Goal: Information Seeking & Learning: Learn about a topic

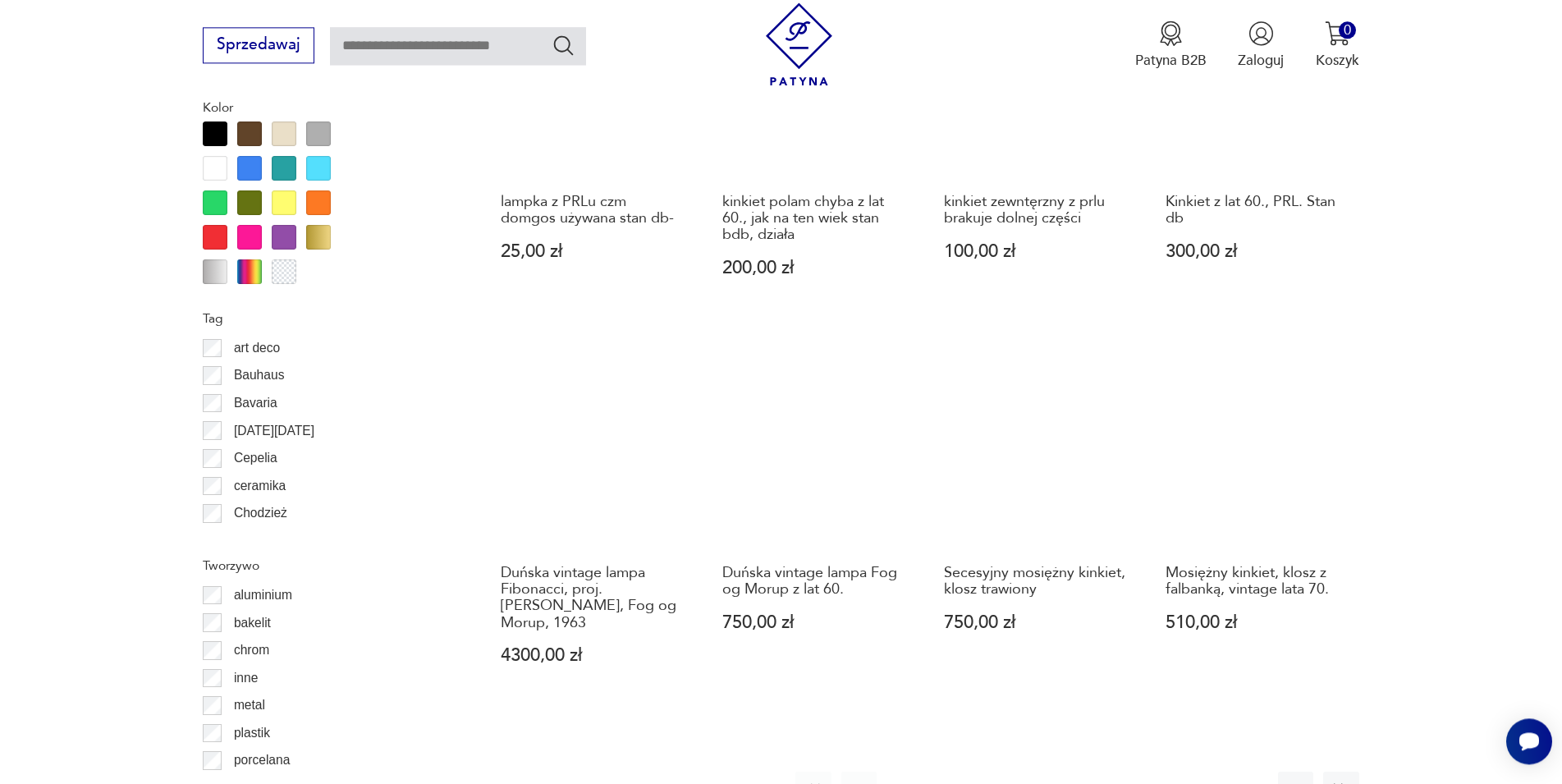
scroll to position [1728, 0]
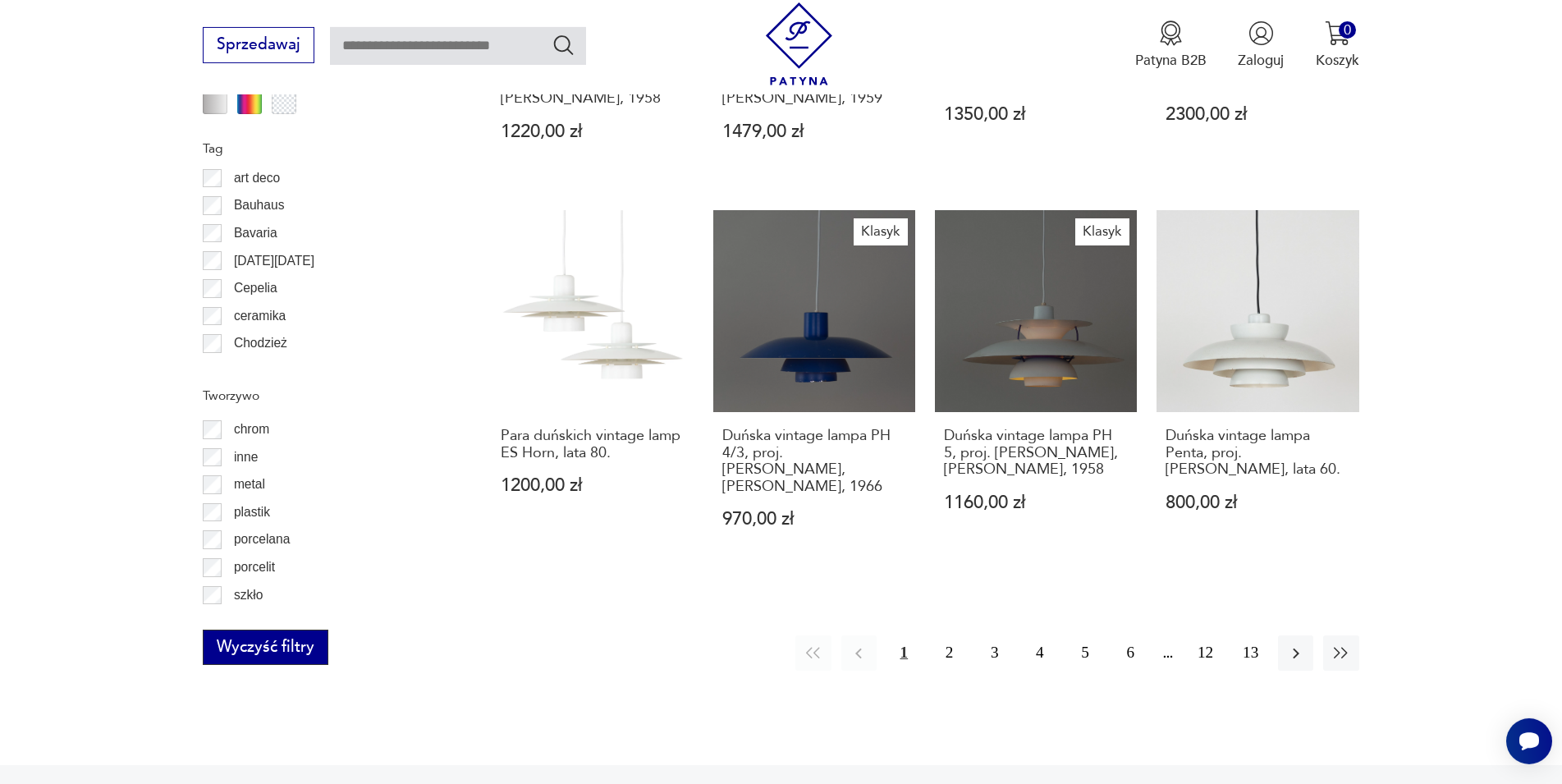
scroll to position [1828, 0]
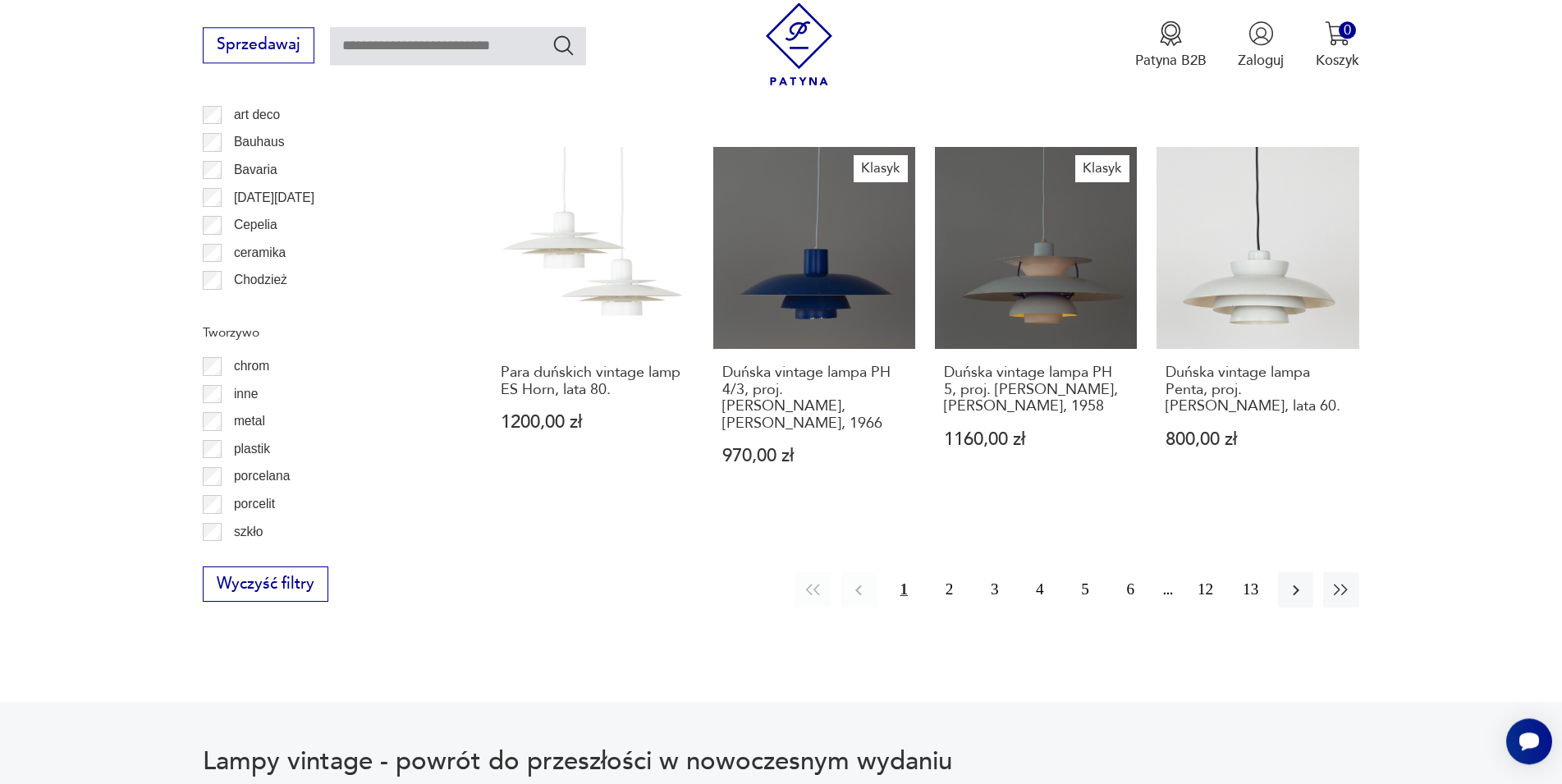
drag, startPoint x: 429, startPoint y: 446, endPoint x: 434, endPoint y: 367, distance: 79.2
click at [434, 367] on div "aluminium bakelit chrom inne metal plastik porcelana porcelit szkło" at bounding box center [323, 446] width 242 height 197
drag, startPoint x: 322, startPoint y: 438, endPoint x: 332, endPoint y: 456, distance: 20.6
click at [322, 439] on div "inne" at bounding box center [323, 444] width 242 height 28
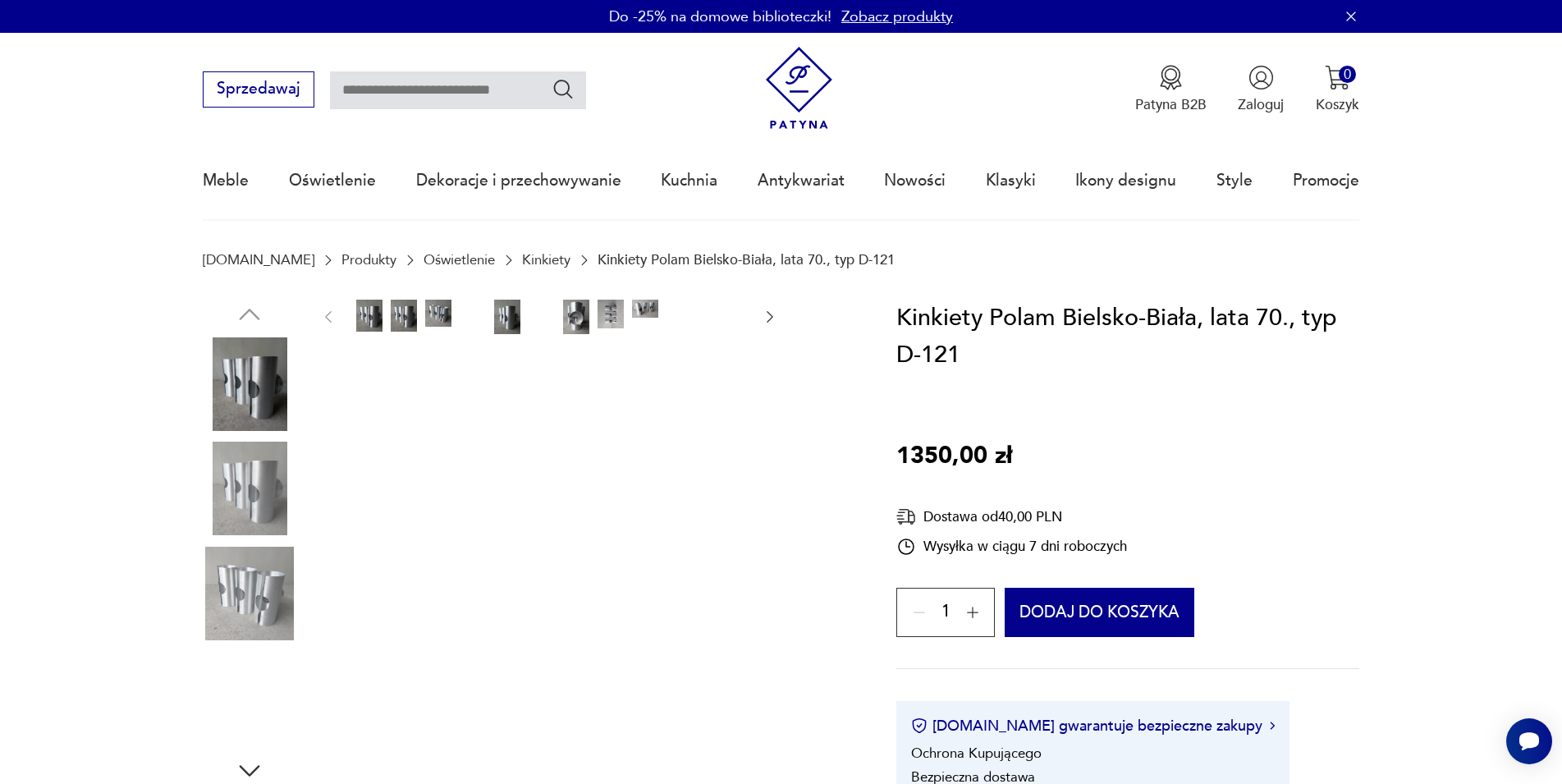
scroll to position [84, 0]
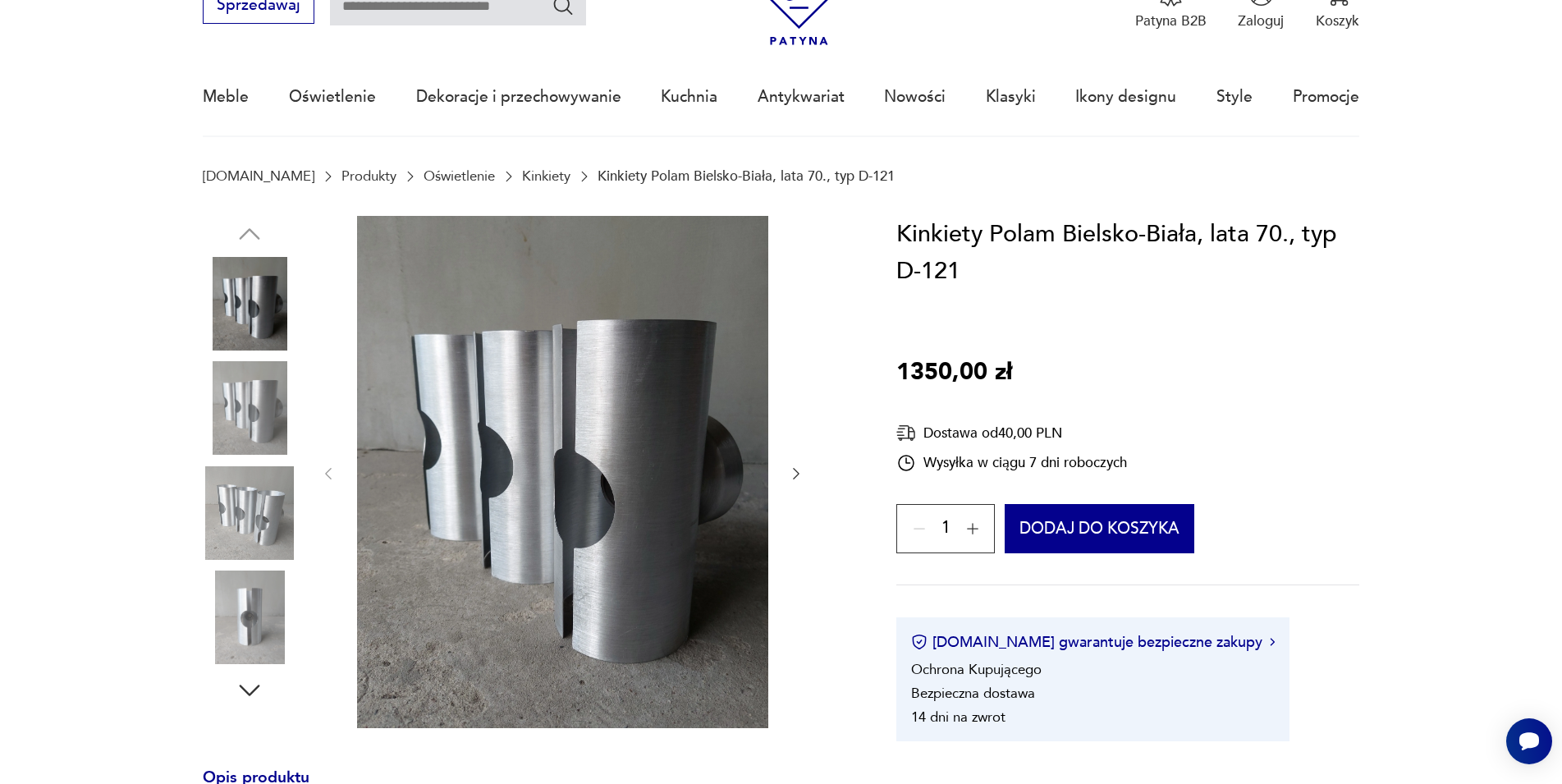
click at [249, 696] on icon "button" at bounding box center [249, 689] width 29 height 29
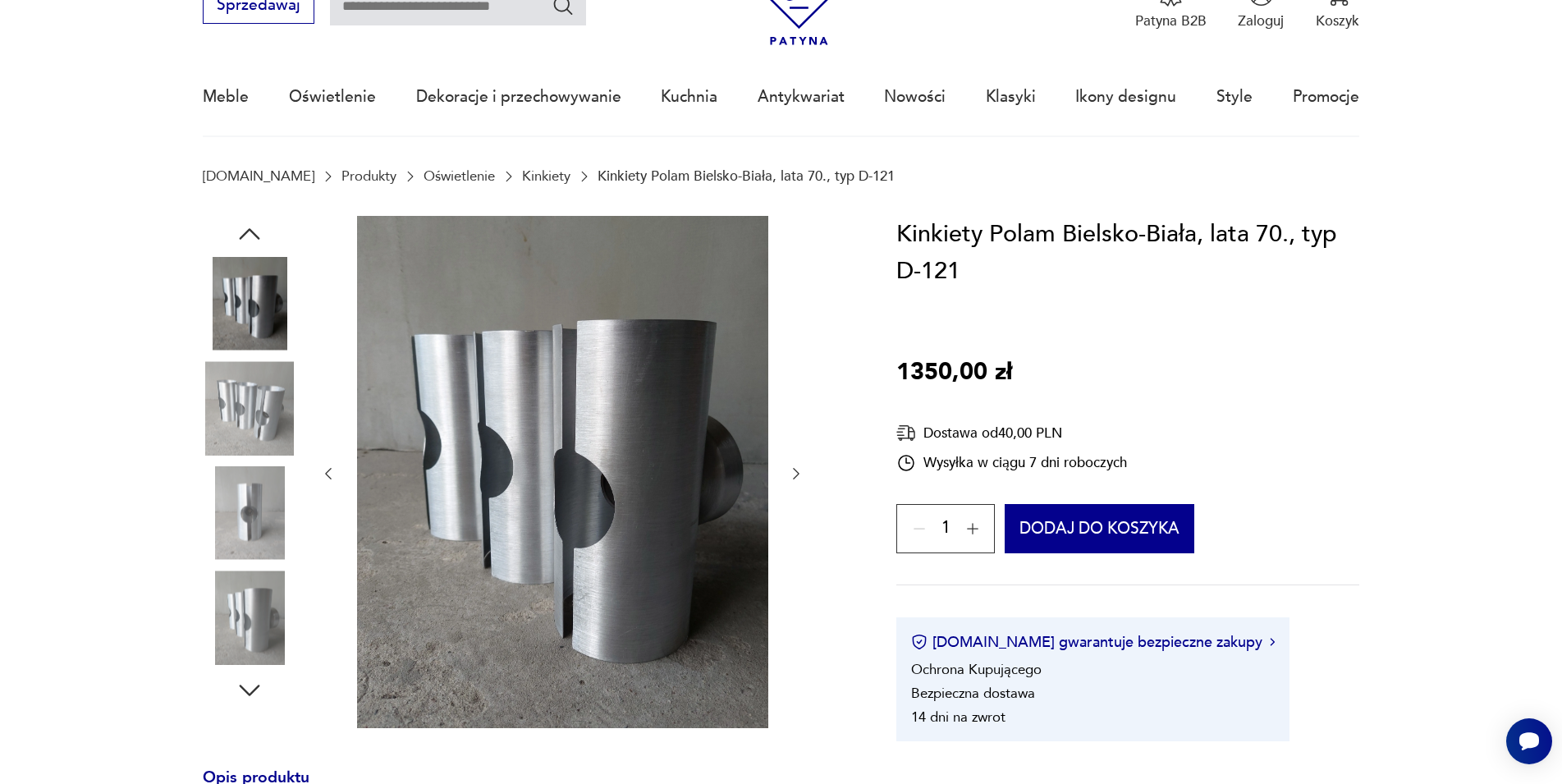
click at [249, 696] on icon "button" at bounding box center [249, 689] width 29 height 29
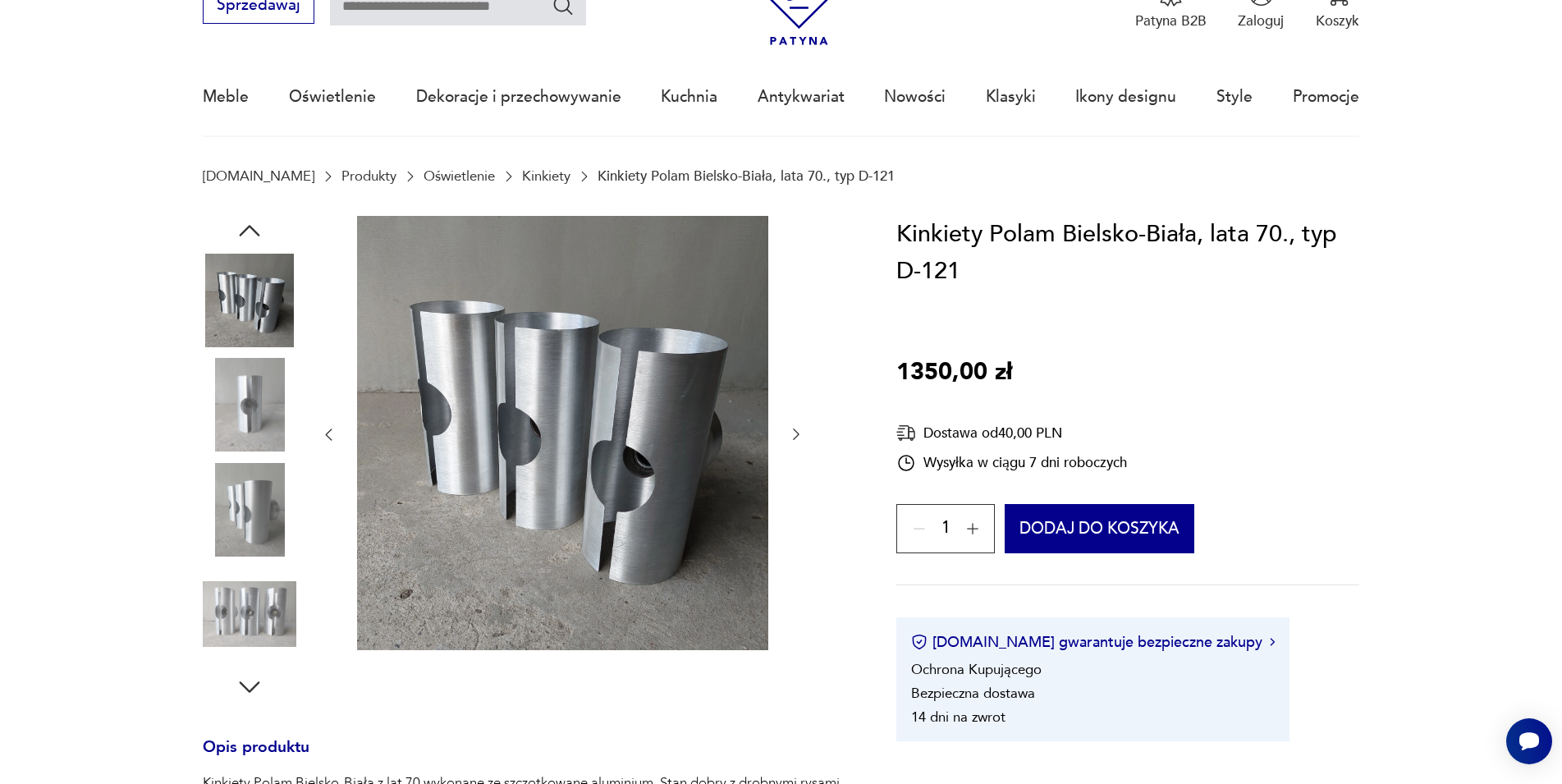
click at [249, 696] on icon "button" at bounding box center [249, 687] width 29 height 29
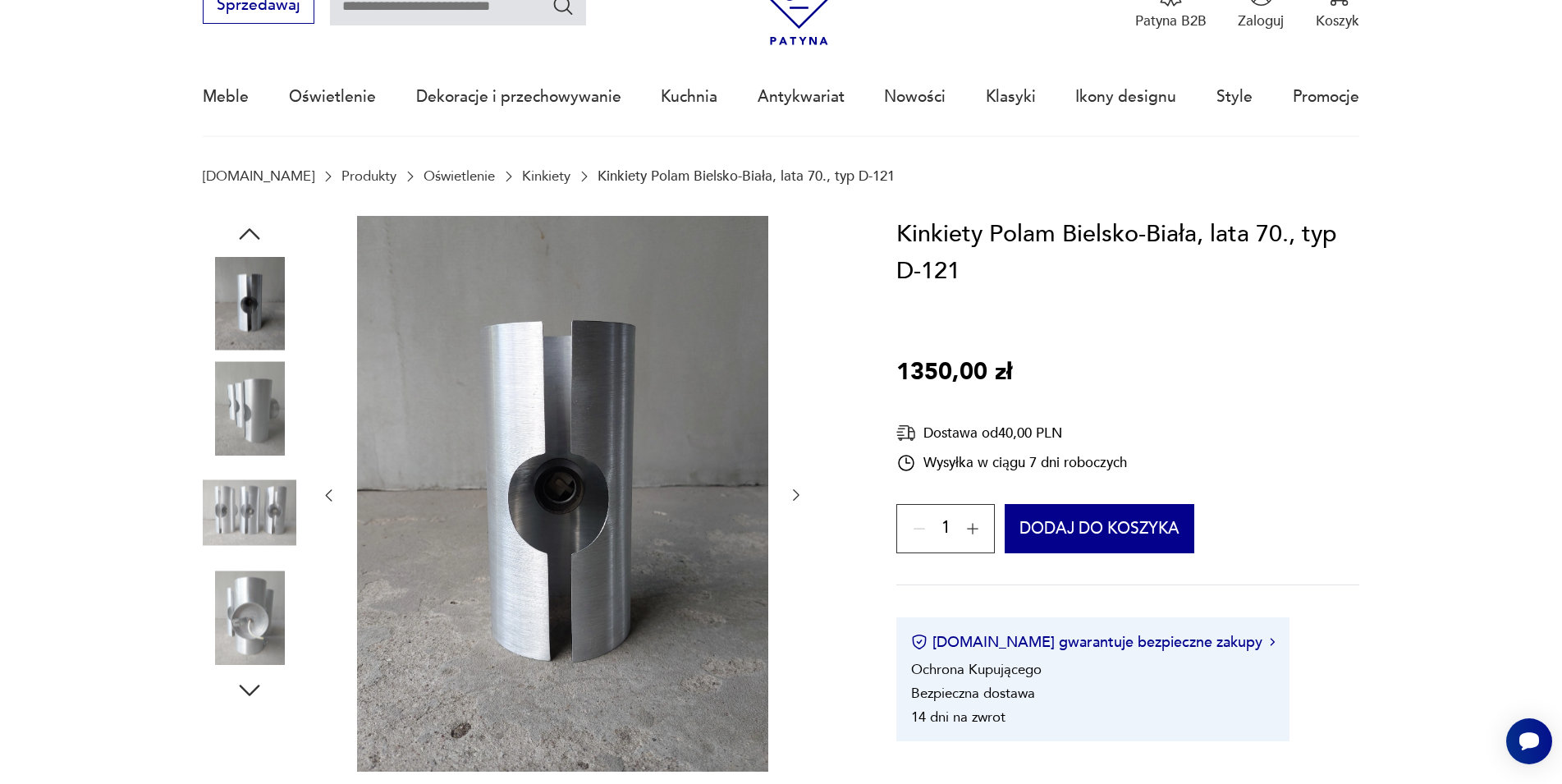
click at [249, 696] on icon "button" at bounding box center [249, 689] width 29 height 29
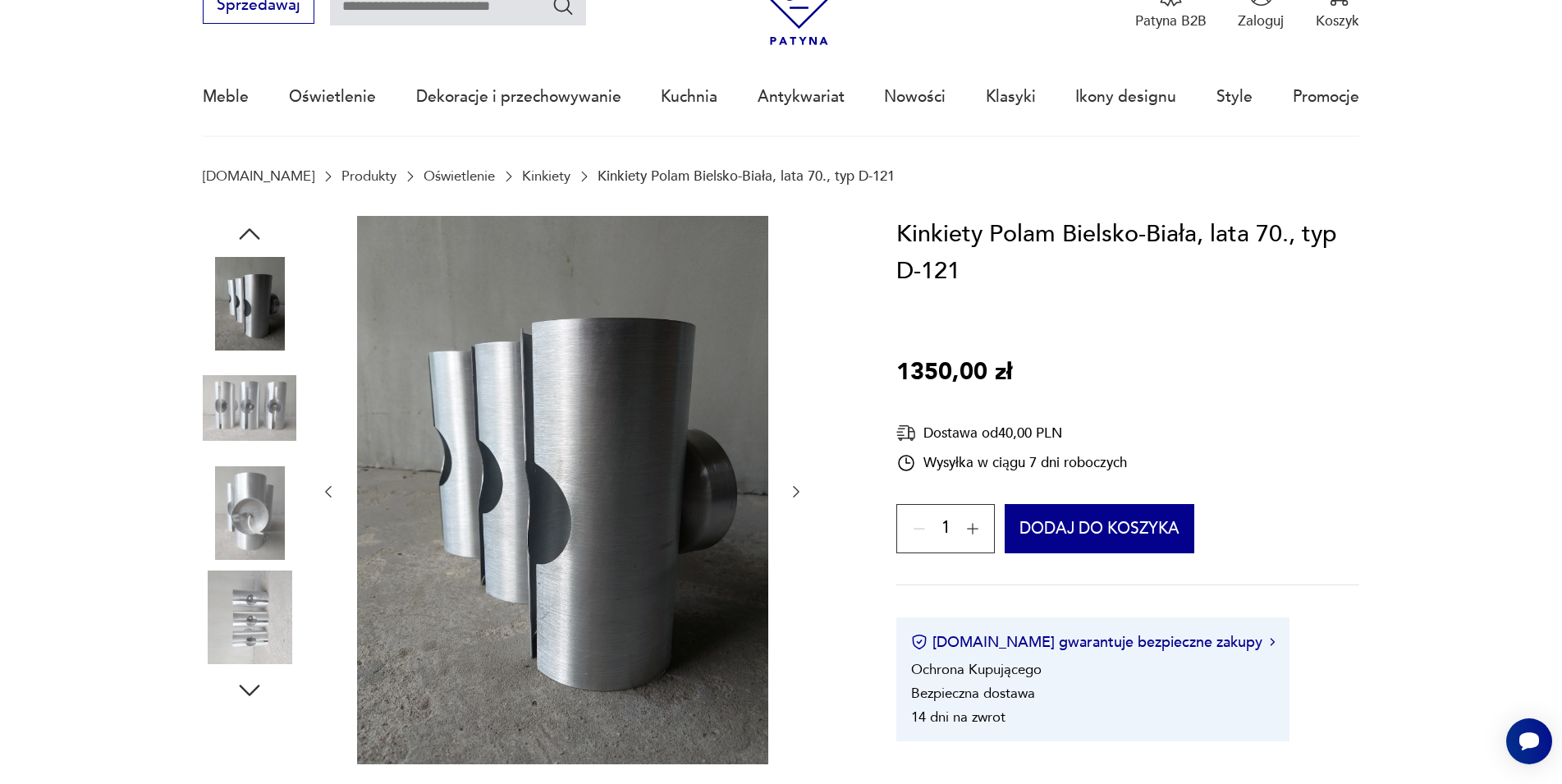
click at [249, 696] on icon "button" at bounding box center [249, 689] width 29 height 29
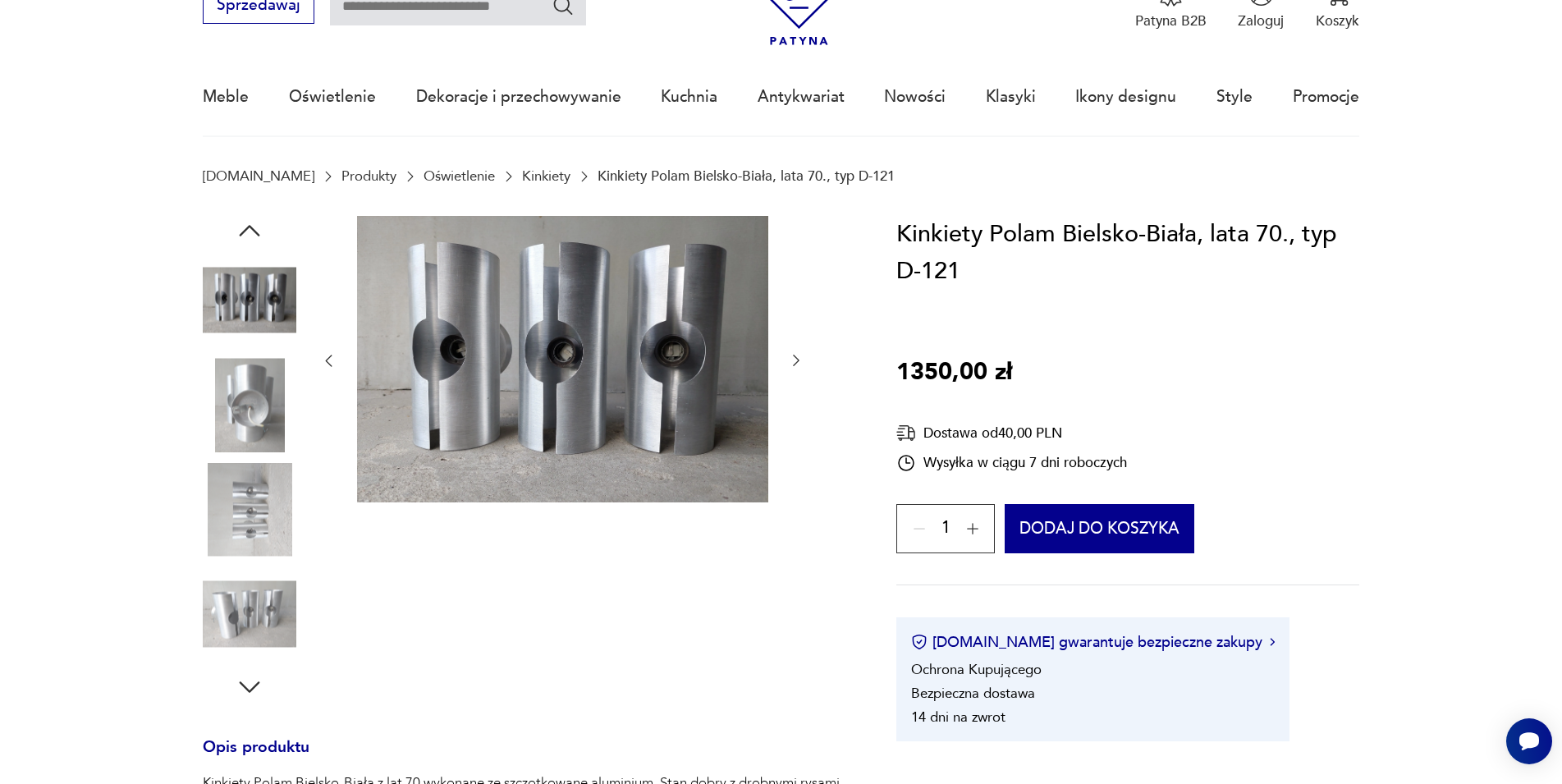
click at [250, 693] on icon "button" at bounding box center [249, 687] width 29 height 29
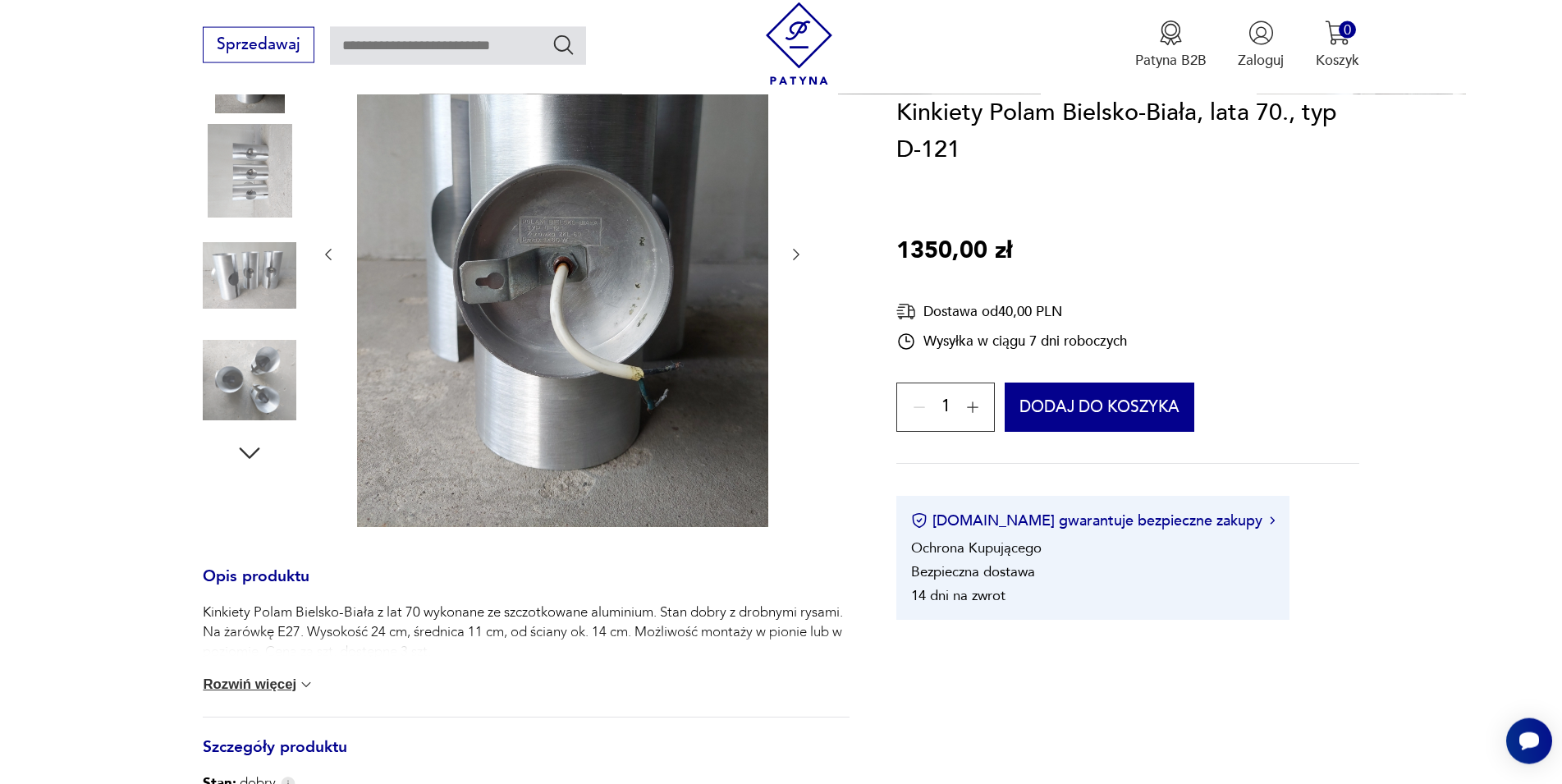
scroll to position [252, 0]
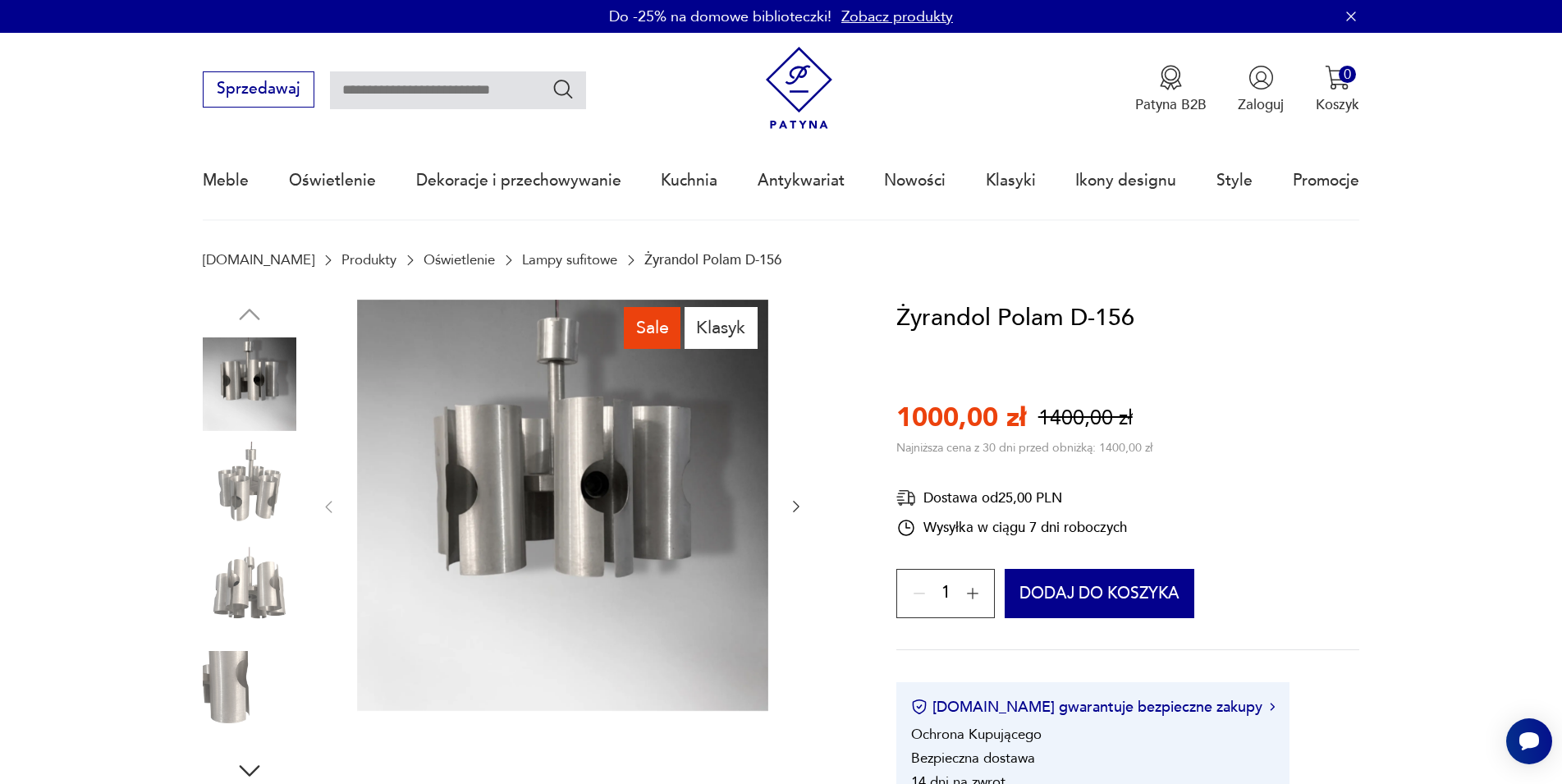
click at [798, 504] on icon "button" at bounding box center [797, 507] width 16 height 16
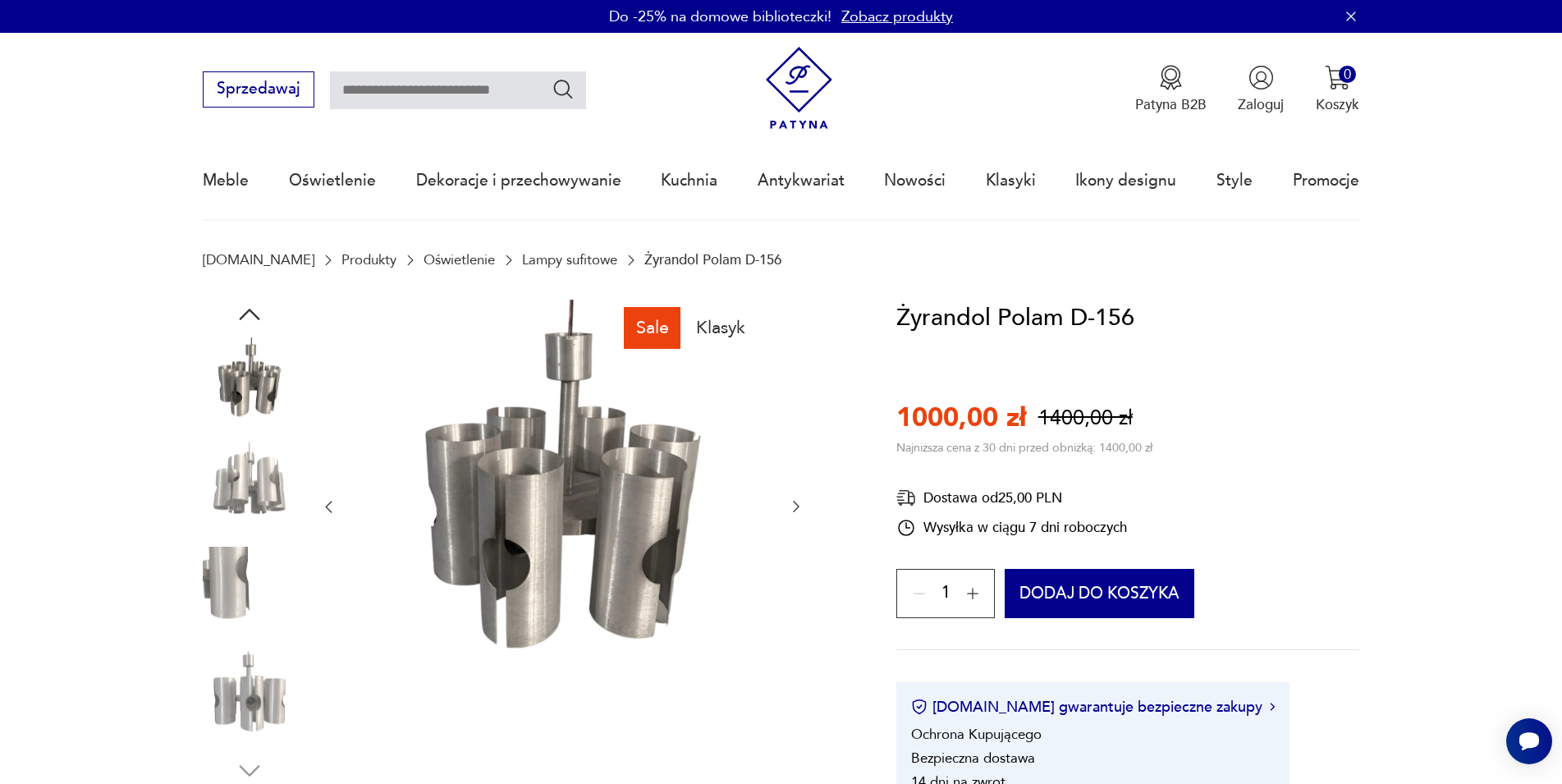
click at [593, 506] on img at bounding box center [562, 505] width 411 height 411
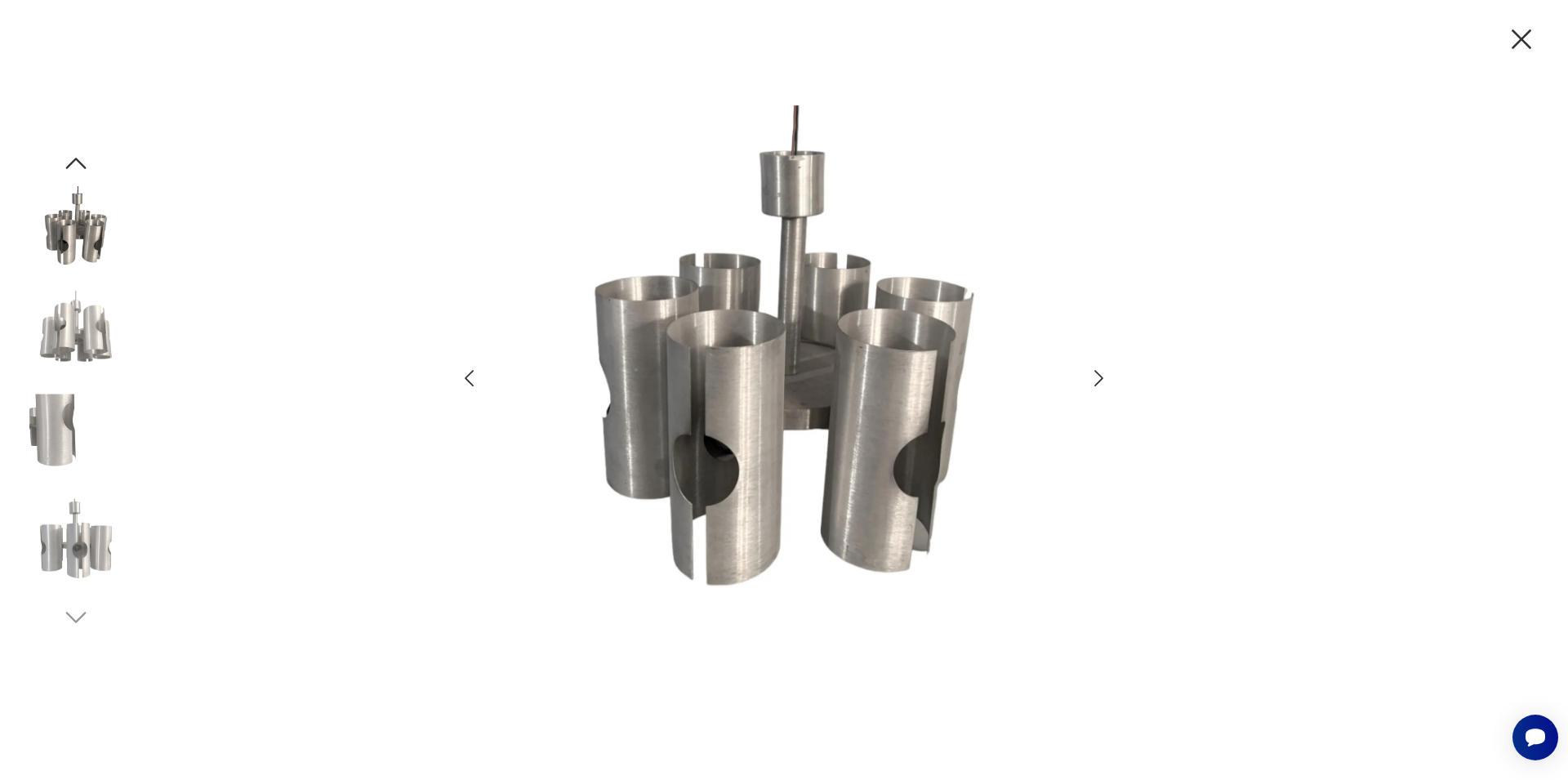
click at [805, 383] on img at bounding box center [784, 389] width 567 height 624
click at [1100, 380] on icon "button" at bounding box center [1099, 378] width 9 height 16
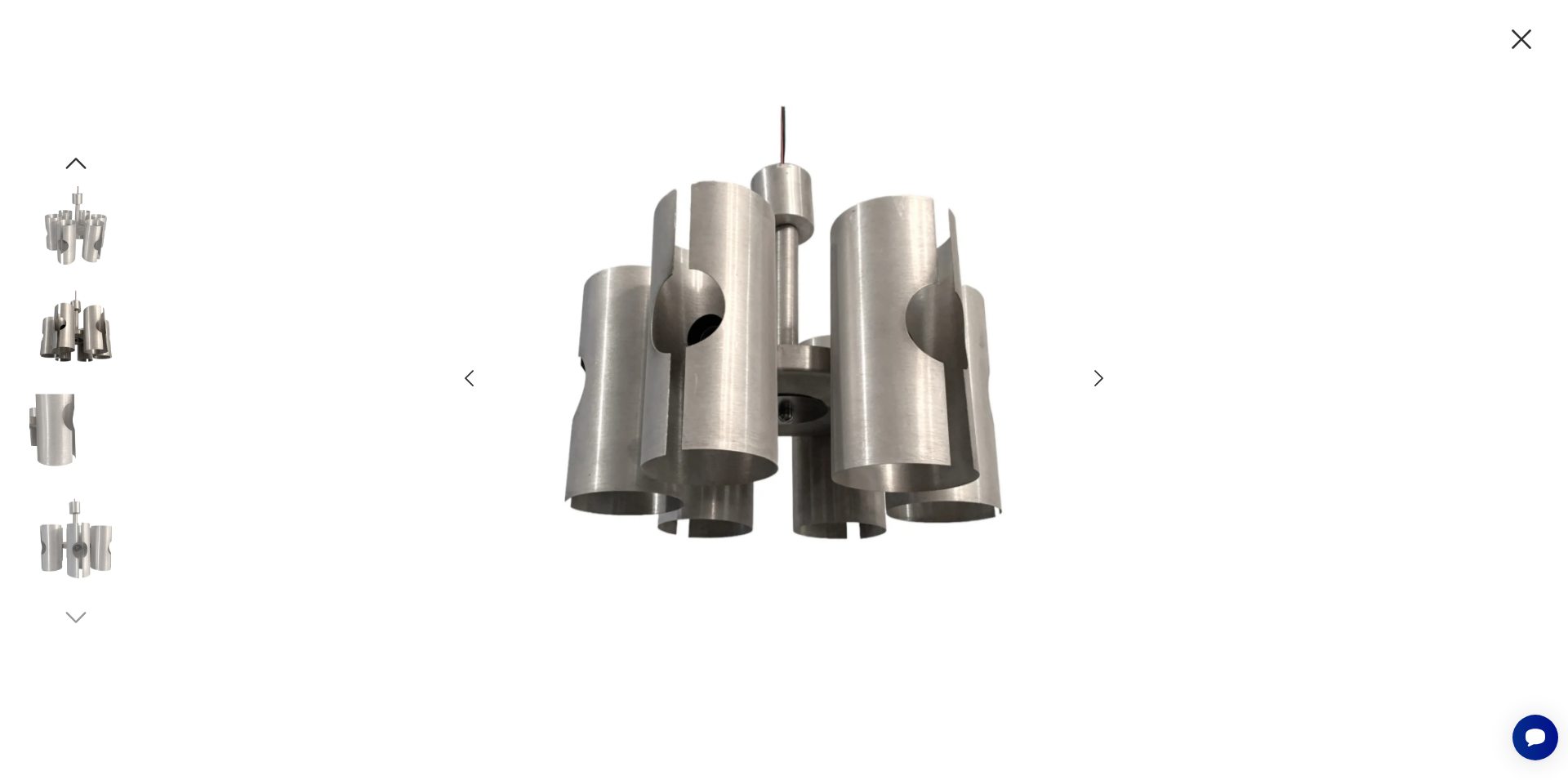
click at [1100, 380] on icon "button" at bounding box center [1099, 378] width 9 height 16
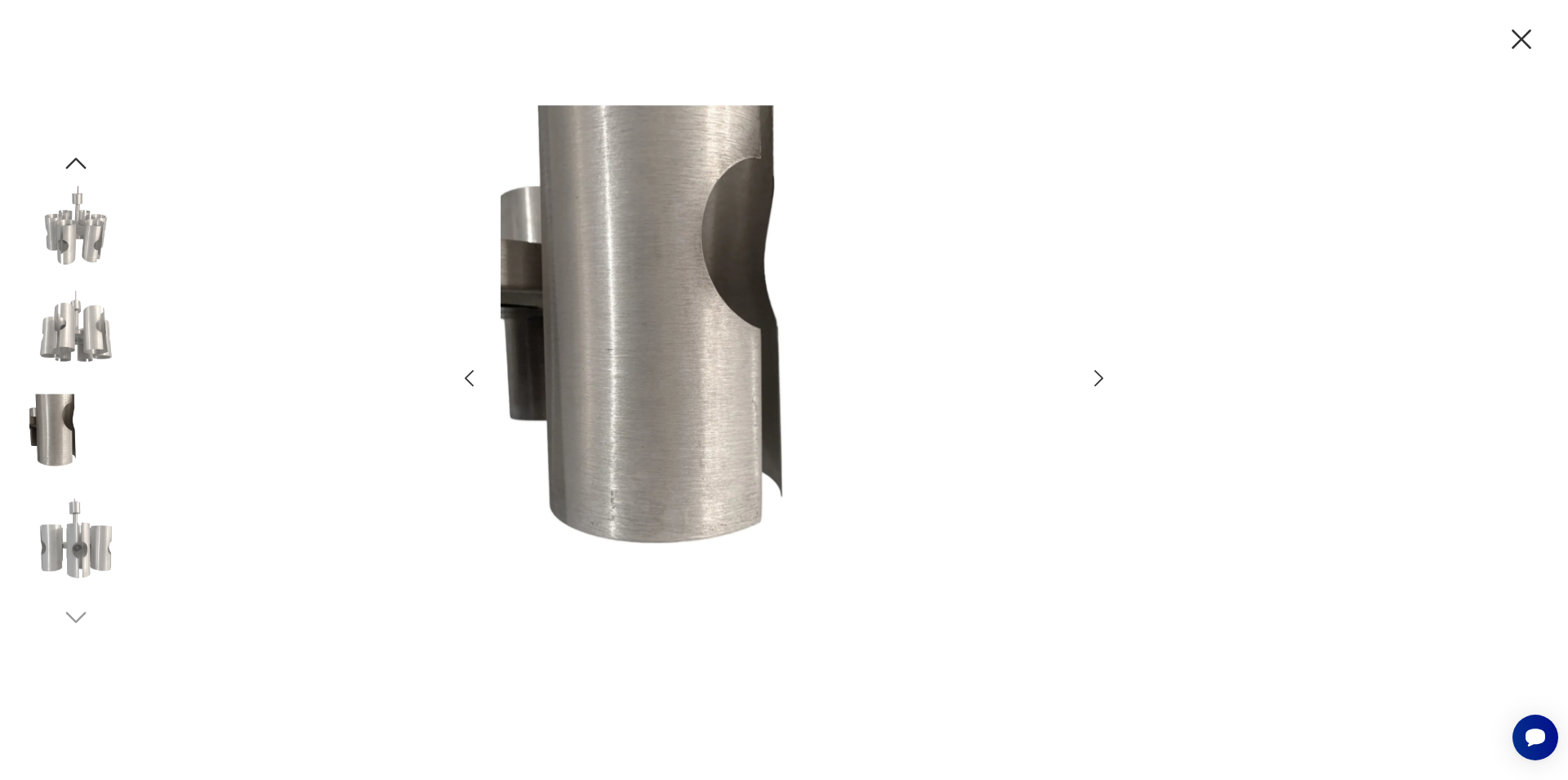
click at [1100, 380] on icon "button" at bounding box center [1099, 378] width 9 height 16
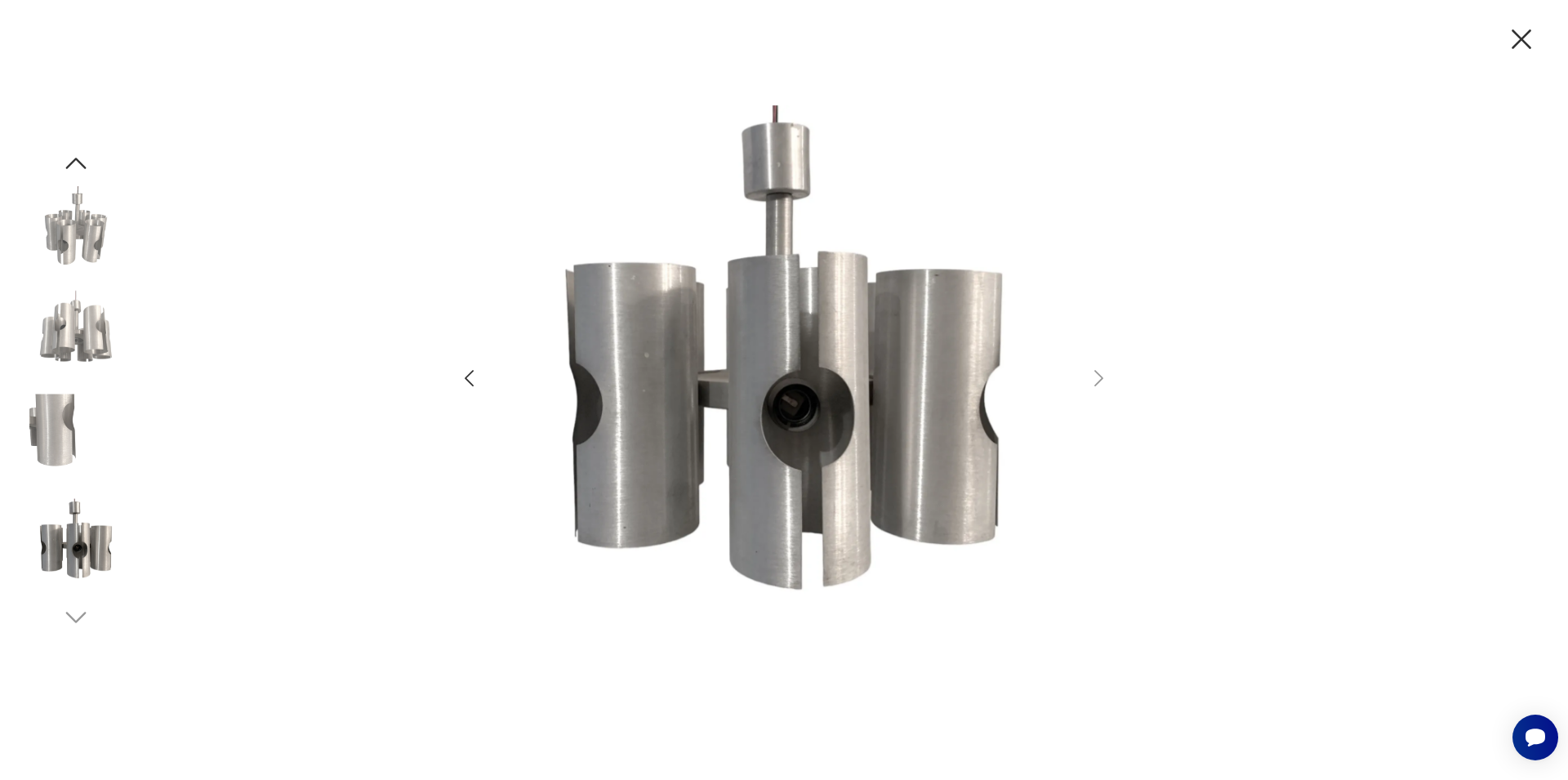
click at [1523, 39] on icon "button" at bounding box center [1522, 39] width 20 height 20
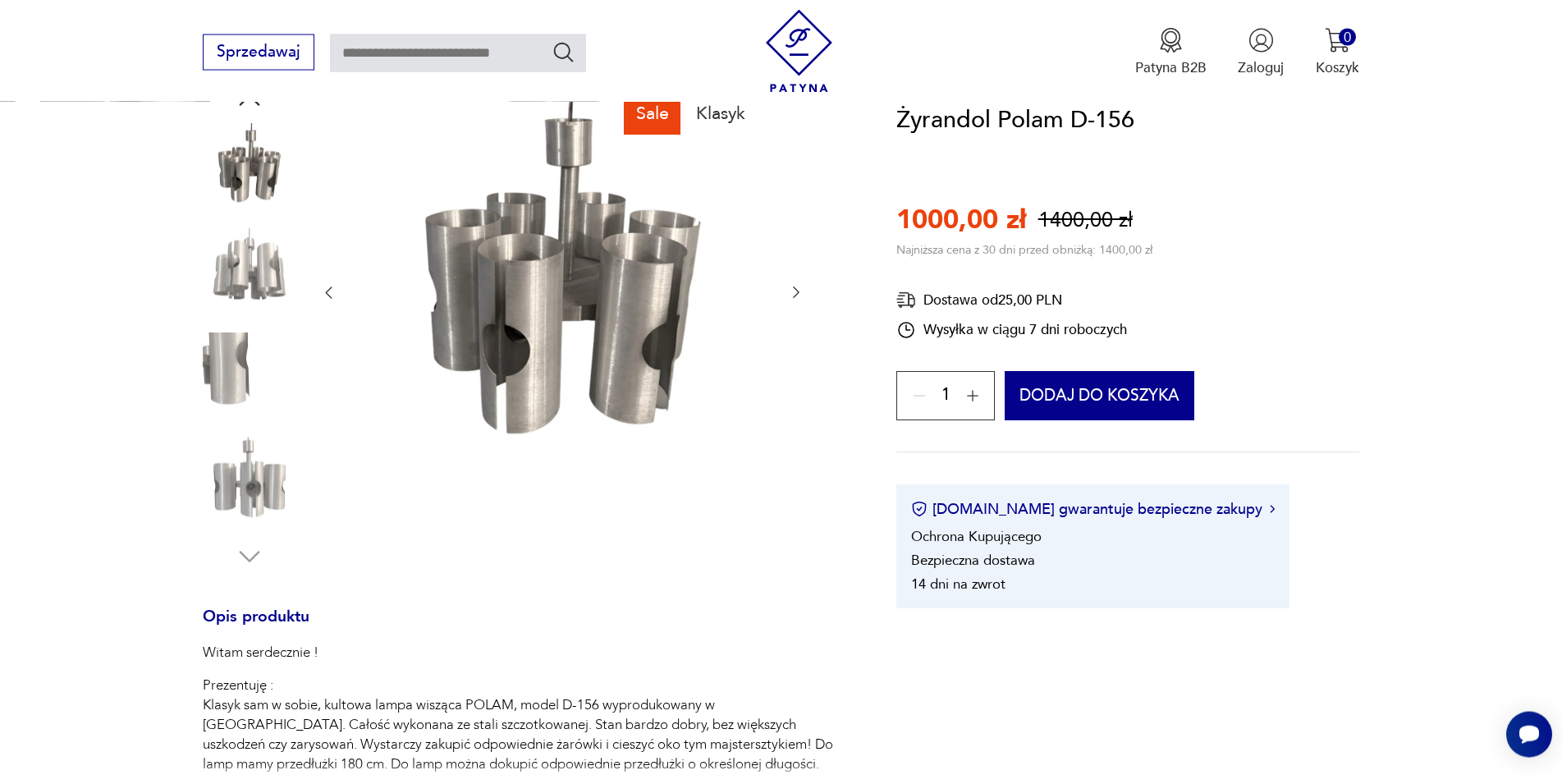
scroll to position [335, 0]
